Goal: Task Accomplishment & Management: Manage account settings

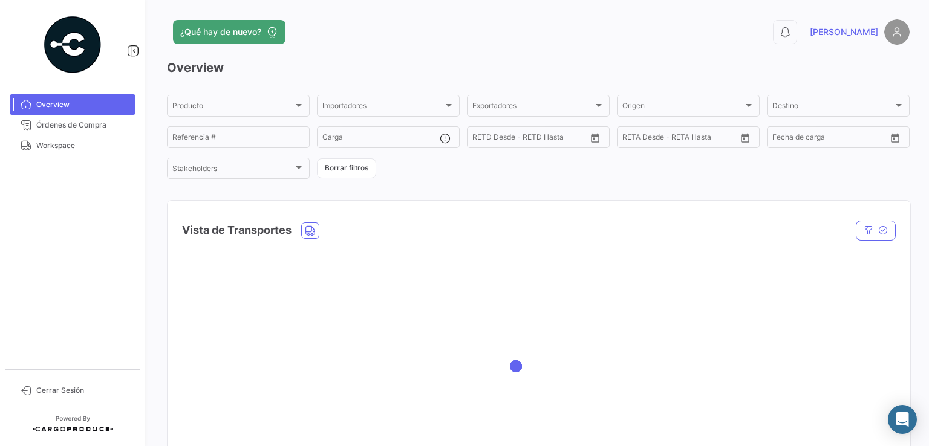
click at [487, 268] on div at bounding box center [538, 366] width 742 height 242
click at [75, 129] on span "Órdenes de Compra" at bounding box center [83, 125] width 94 height 11
click at [100, 125] on span "Órdenes de Compra" at bounding box center [83, 125] width 94 height 11
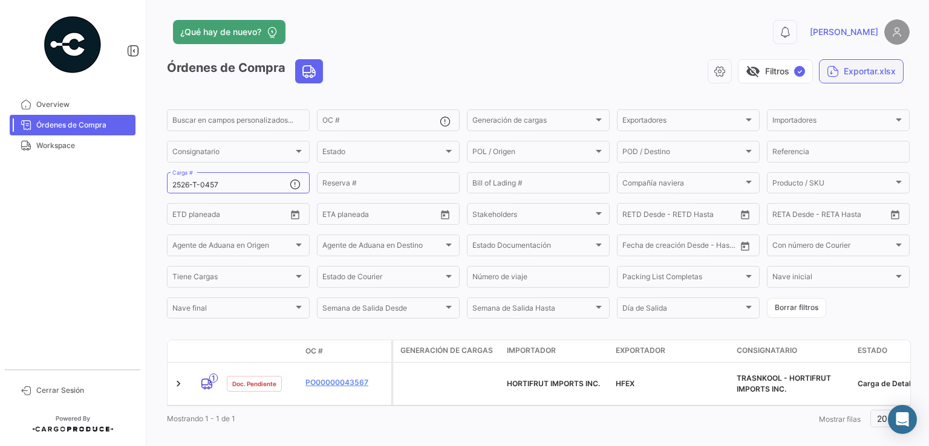
click at [826, 70] on icon "button" at bounding box center [832, 71] width 12 height 12
click at [233, 183] on div at bounding box center [464, 223] width 929 height 446
click at [223, 183] on input "2526-T-0457" at bounding box center [230, 185] width 117 height 8
drag, startPoint x: 227, startPoint y: 187, endPoint x: 123, endPoint y: 178, distance: 103.8
click at [125, 178] on mat-sidenav-container "Overview Órdenes de Compra Workspace Cerrar Sesión ¿Qué hay de nuevo? 0 [PERSON…" at bounding box center [464, 223] width 929 height 446
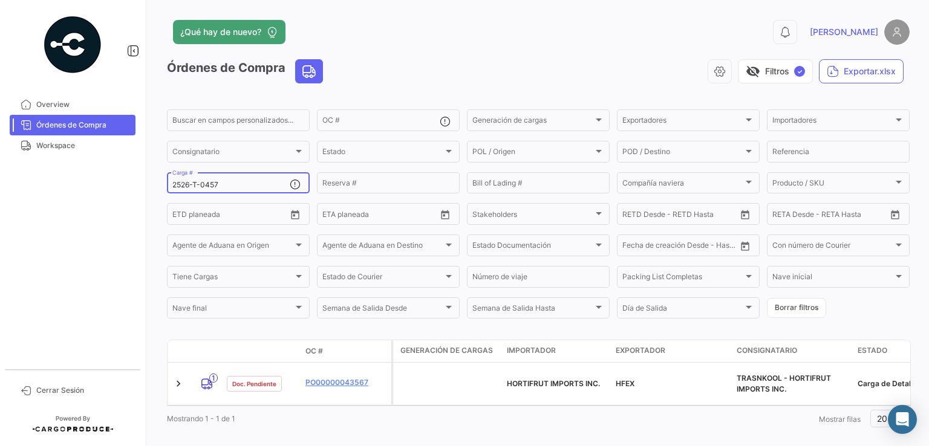
paste input "REMBT-027790"
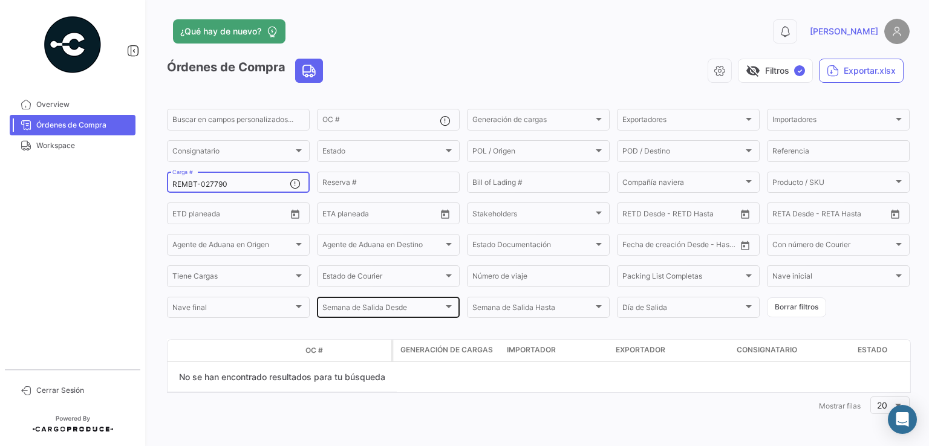
scroll to position [2, 0]
drag, startPoint x: 238, startPoint y: 181, endPoint x: 132, endPoint y: 179, distance: 105.8
click at [132, 179] on mat-sidenav-container "Overview Órdenes de Compra Workspace Cerrar Sesión ¿Qué hay de nuevo? 0 [PERSON…" at bounding box center [464, 223] width 929 height 446
paste input "2526-T-0514"
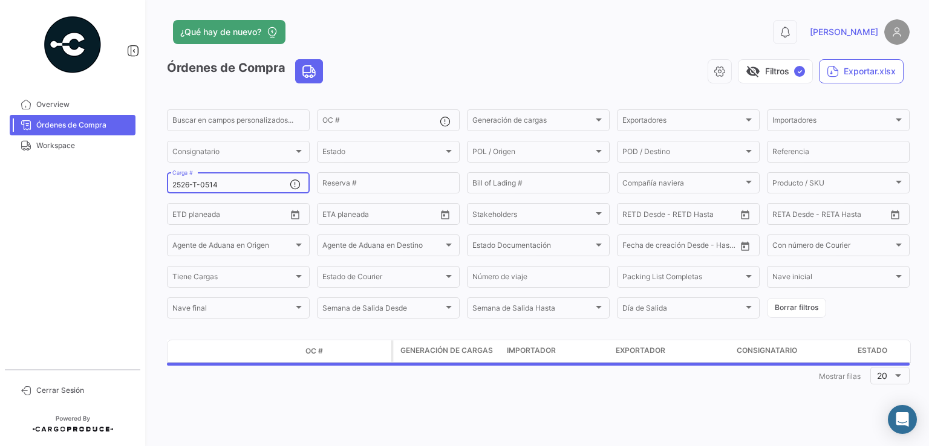
scroll to position [0, 0]
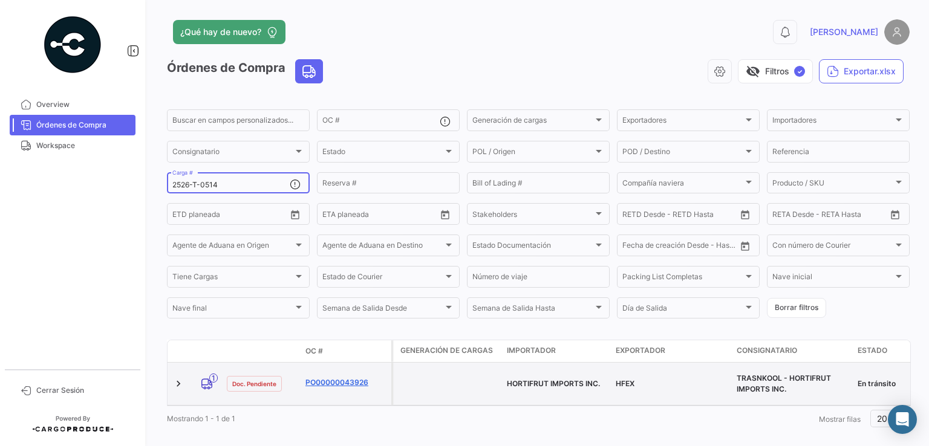
type input "2526-T-0514"
click at [346, 378] on link "PO00000043926" at bounding box center [345, 382] width 81 height 11
click at [332, 378] on link "PO00000043926" at bounding box center [345, 382] width 81 height 11
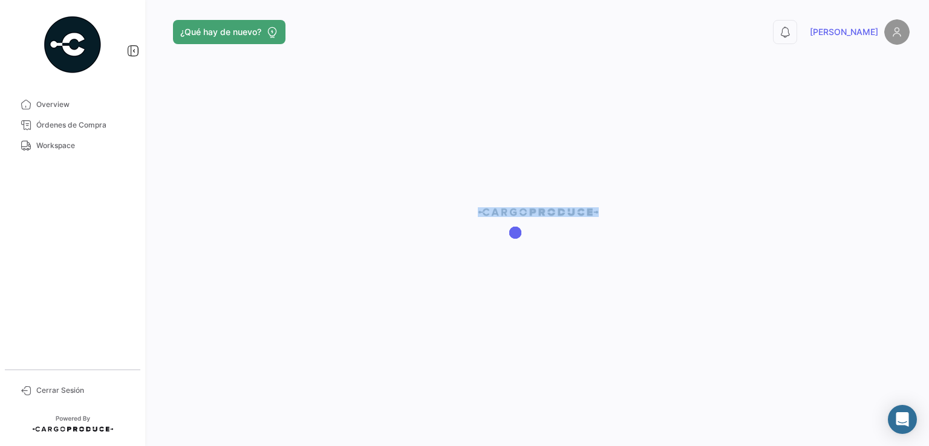
click at [332, 378] on div at bounding box center [537, 223] width 781 height 446
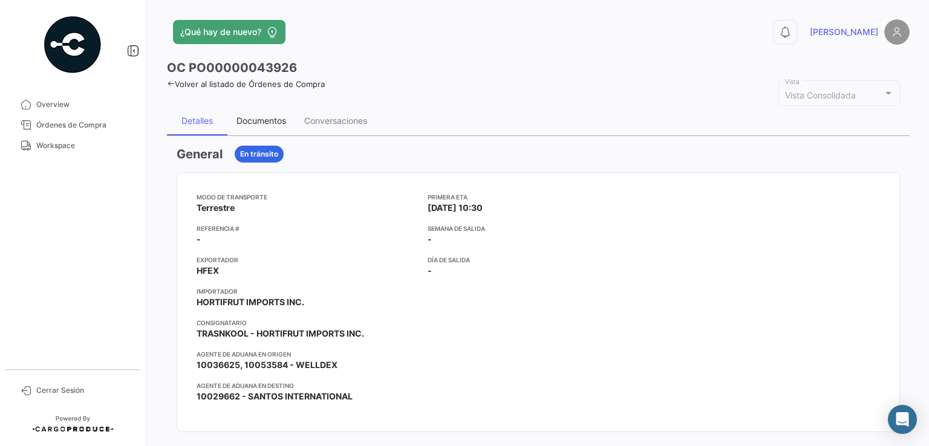
click at [264, 126] on div "Documentos" at bounding box center [261, 120] width 68 height 29
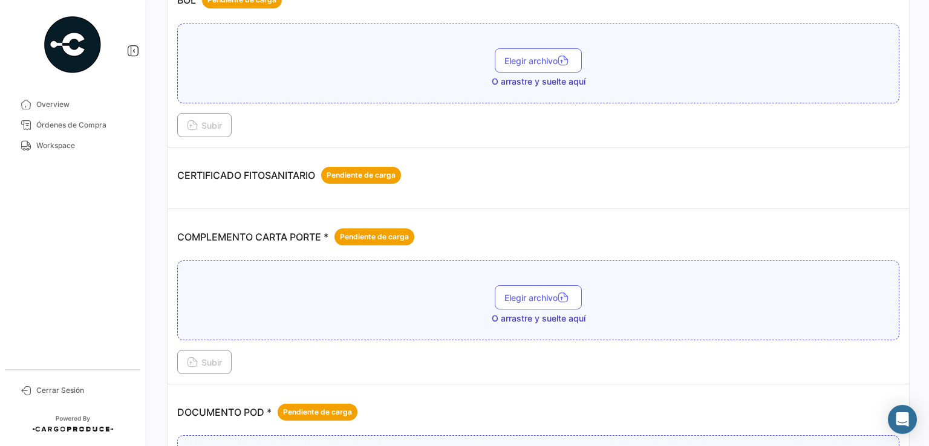
scroll to position [242, 0]
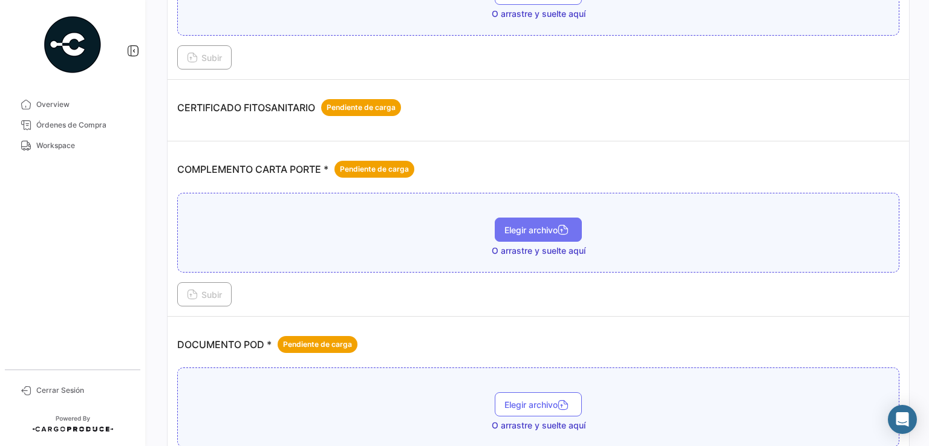
click at [537, 225] on span "Elegir archivo" at bounding box center [538, 230] width 68 height 10
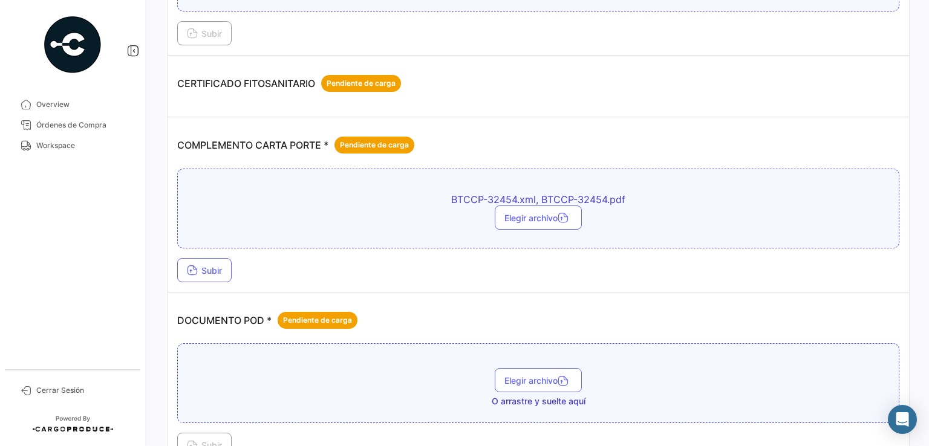
scroll to position [181, 0]
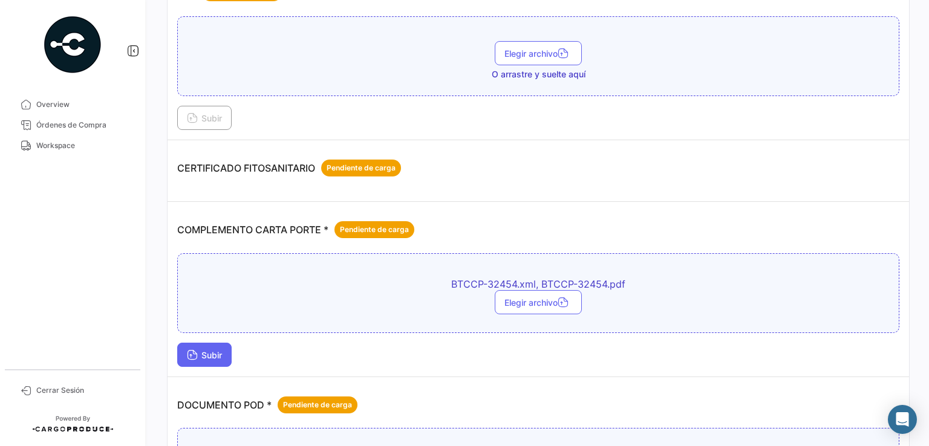
click at [220, 353] on span "Subir" at bounding box center [204, 355] width 35 height 10
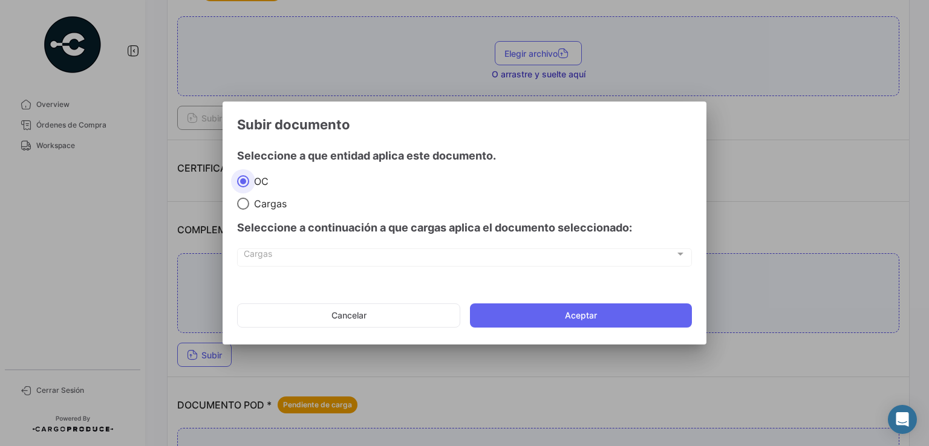
click at [268, 203] on span "Cargas" at bounding box center [267, 204] width 37 height 12
click at [249, 203] on input "Cargas" at bounding box center [243, 204] width 12 height 12
radio input "true"
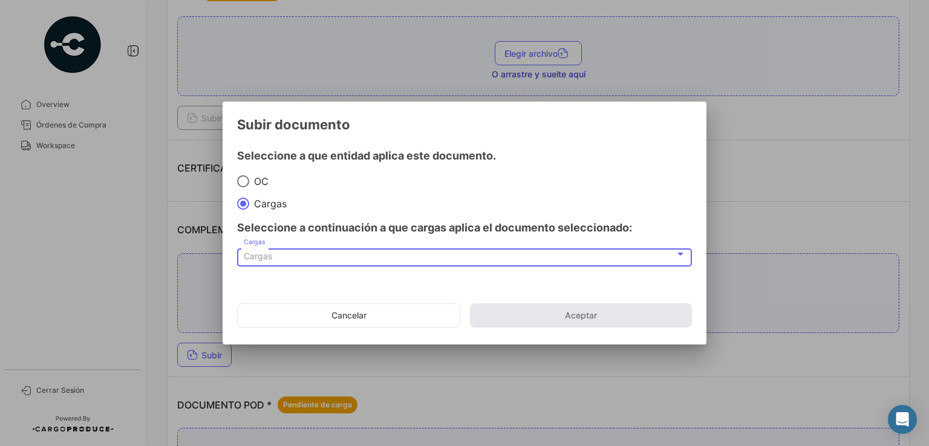
click at [280, 259] on div "Cargas" at bounding box center [459, 256] width 431 height 10
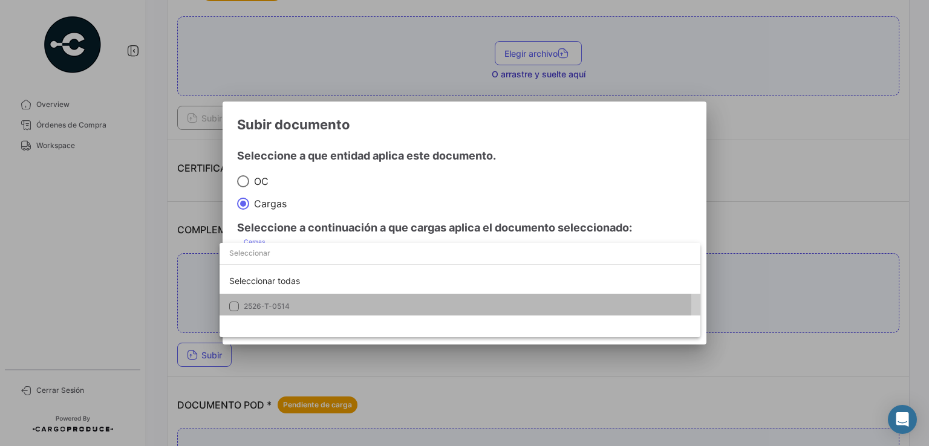
click at [280, 303] on span "2526-T-0514" at bounding box center [267, 306] width 46 height 9
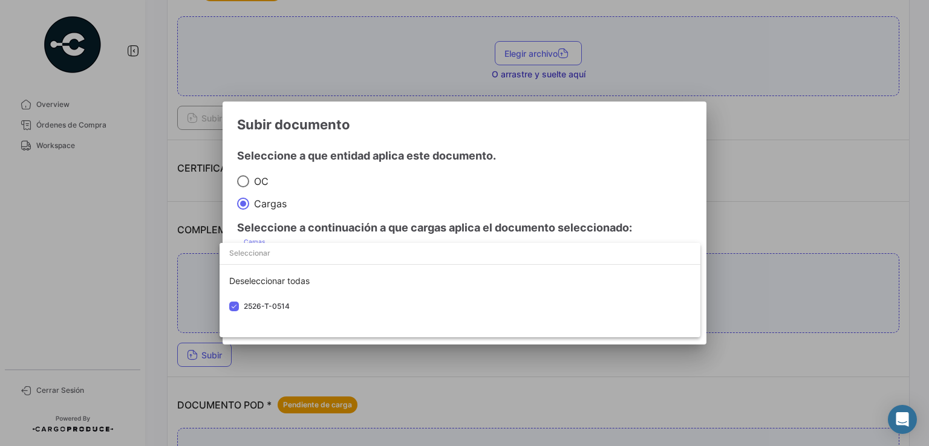
click at [671, 193] on div at bounding box center [464, 223] width 929 height 446
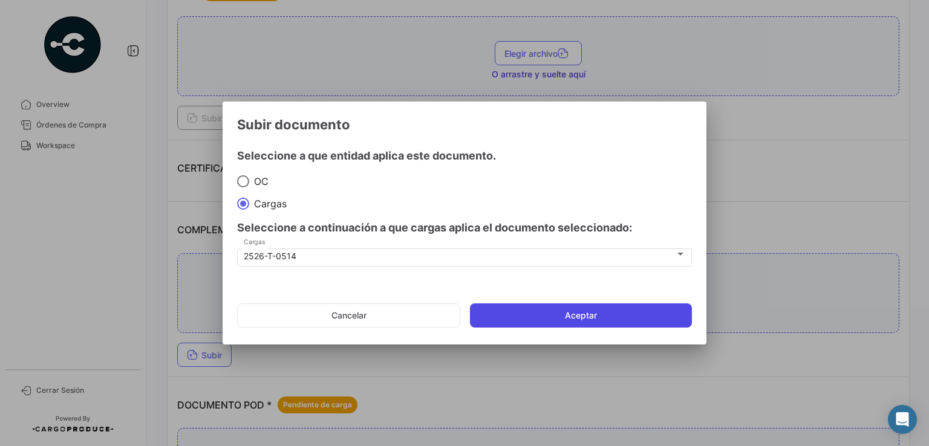
click at [528, 316] on button "Aceptar" at bounding box center [581, 315] width 222 height 24
